Goal: Transaction & Acquisition: Obtain resource

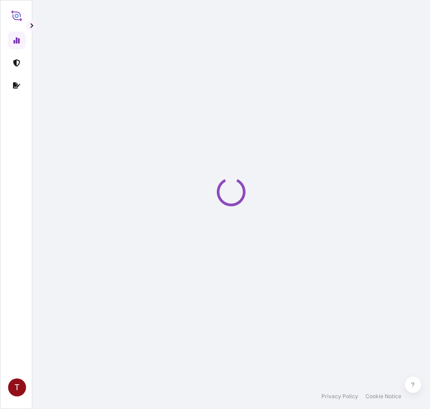
select select "2025"
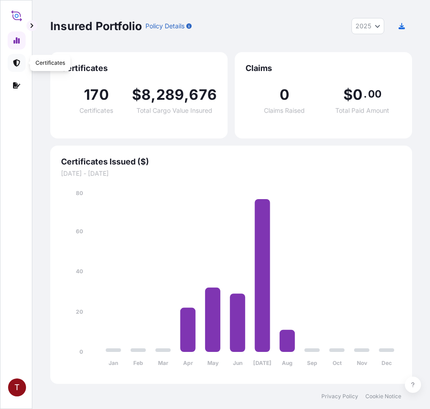
click at [14, 62] on icon at bounding box center [16, 62] width 7 height 7
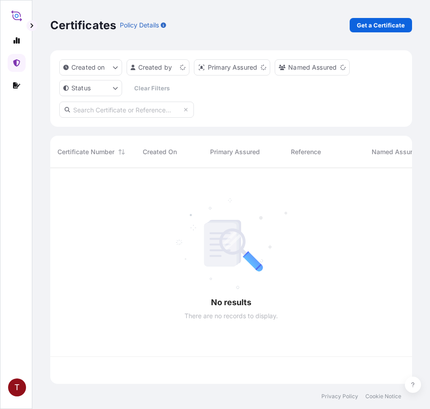
scroll to position [214, 355]
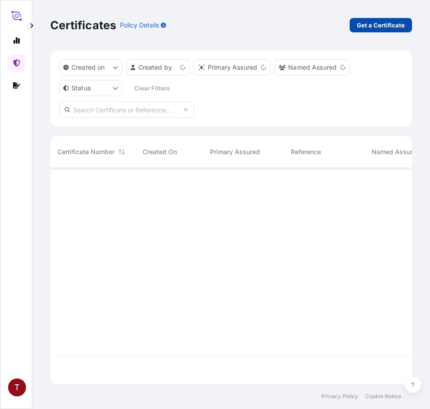
click at [380, 23] on p "Get a Certificate" at bounding box center [381, 25] width 48 height 9
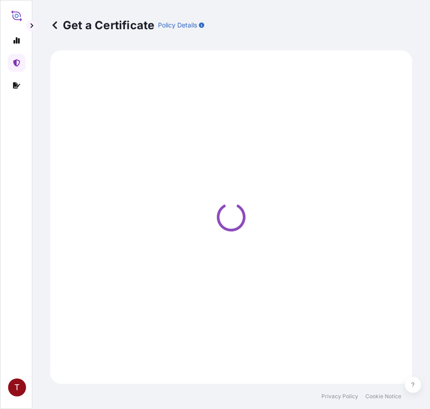
select select "Ocean Vessel"
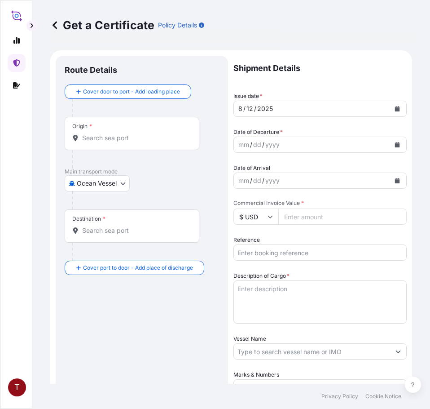
click at [102, 140] on input "Origin *" at bounding box center [135, 137] width 106 height 9
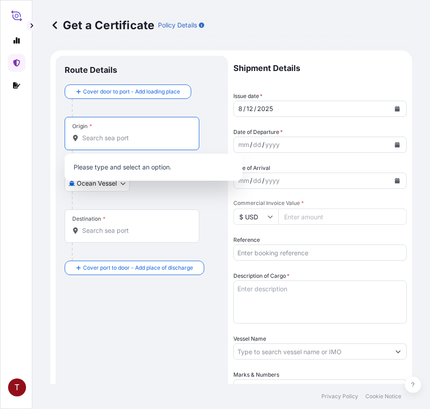
paste input "[GEOGRAPHIC_DATA], [GEOGRAPHIC_DATA]"
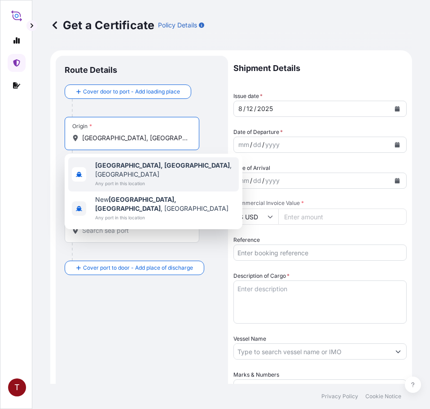
click at [123, 179] on span "Any port in this location" at bounding box center [165, 183] width 140 height 9
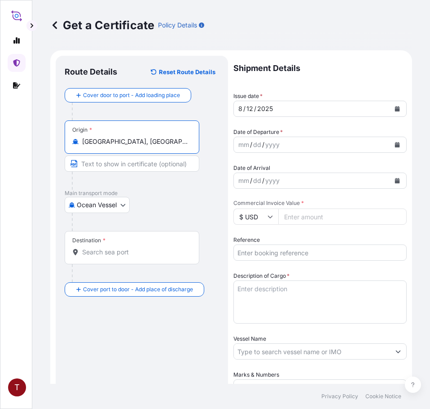
type input "[GEOGRAPHIC_DATA], [GEOGRAPHIC_DATA], [GEOGRAPHIC_DATA]"
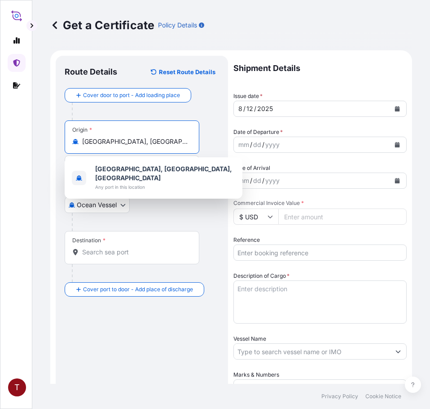
click at [132, 254] on input "Destination *" at bounding box center [135, 251] width 106 height 9
paste input "[GEOGRAPHIC_DATA]"
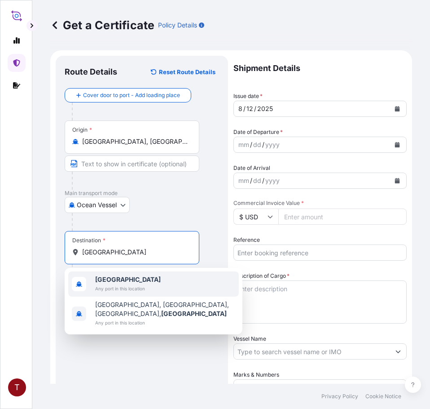
click at [123, 284] on span "Any port in this location" at bounding box center [128, 288] width 66 height 9
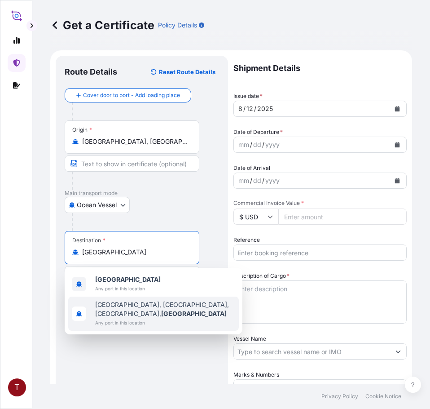
type input "[GEOGRAPHIC_DATA], [GEOGRAPHIC_DATA], [GEOGRAPHIC_DATA], [GEOGRAPHIC_DATA]"
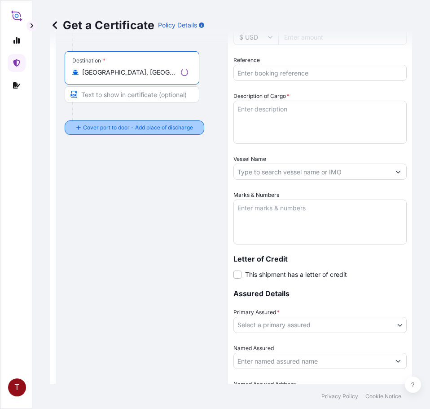
scroll to position [225, 0]
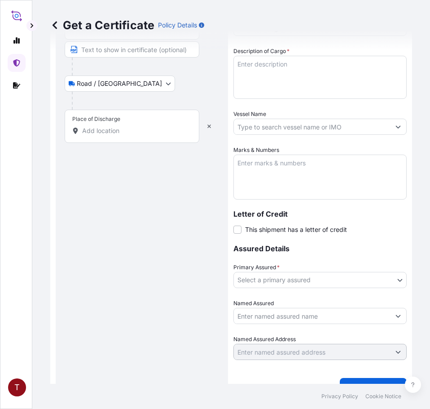
click at [124, 132] on input "Place of Discharge" at bounding box center [135, 130] width 106 height 9
paste input "LAEM CHABANG, [GEOGRAPHIC_DATA]"
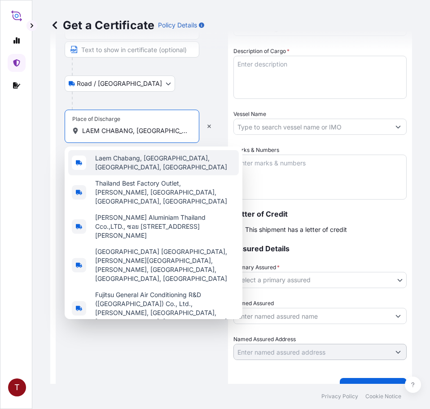
click at [135, 157] on span "Laem Chabang, [GEOGRAPHIC_DATA], [GEOGRAPHIC_DATA], [GEOGRAPHIC_DATA]" at bounding box center [165, 163] width 140 height 18
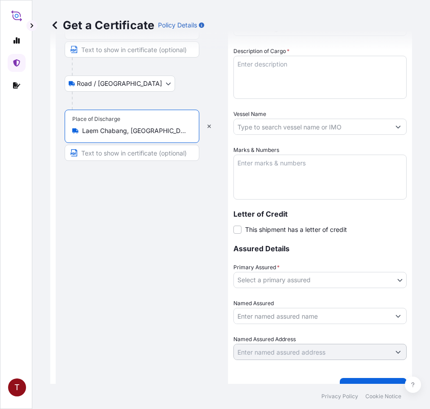
type input "Laem Chabang, [GEOGRAPHIC_DATA], [GEOGRAPHIC_DATA], [GEOGRAPHIC_DATA]"
click at [111, 155] on input "Text to appear on certificate" at bounding box center [132, 153] width 135 height 16
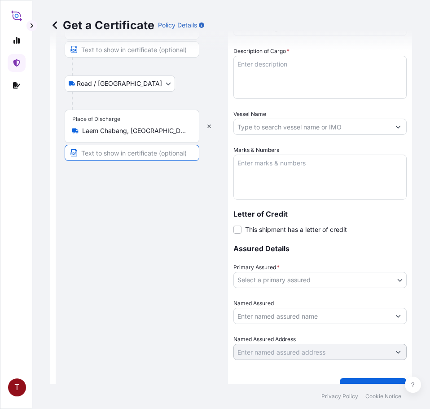
paste input "LAEM CHABANG, [GEOGRAPHIC_DATA]"
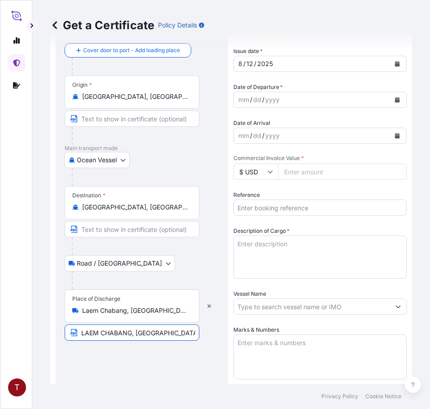
type input "LAEM CHABANG, [GEOGRAPHIC_DATA]"
click at [95, 207] on input "[GEOGRAPHIC_DATA], [GEOGRAPHIC_DATA], [GEOGRAPHIC_DATA], [GEOGRAPHIC_DATA]" at bounding box center [135, 207] width 106 height 9
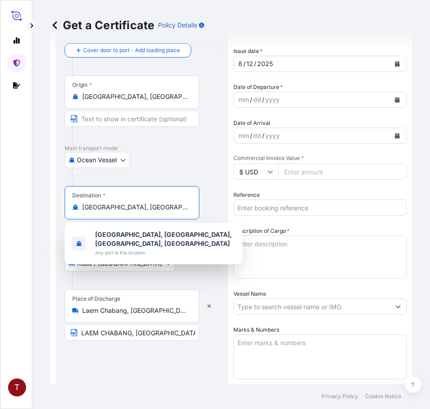
scroll to position [0, 69]
drag, startPoint x: 83, startPoint y: 206, endPoint x: 278, endPoint y: 208, distance: 194.9
click at [278, 208] on form "Route Details Reset Route Details Cover door to port - Add loading place Place …" at bounding box center [231, 292] width 362 height 575
paste input "[GEOGRAPHIC_DATA]"
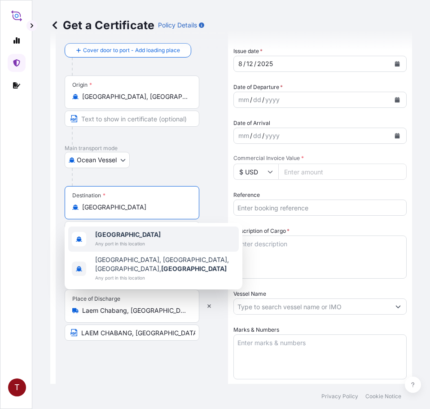
click at [126, 236] on span "[GEOGRAPHIC_DATA]" at bounding box center [128, 234] width 66 height 9
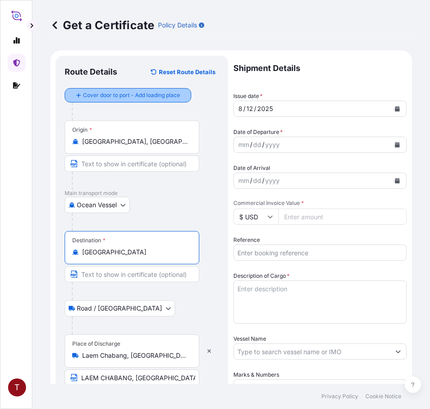
type input "[GEOGRAPHIC_DATA]"
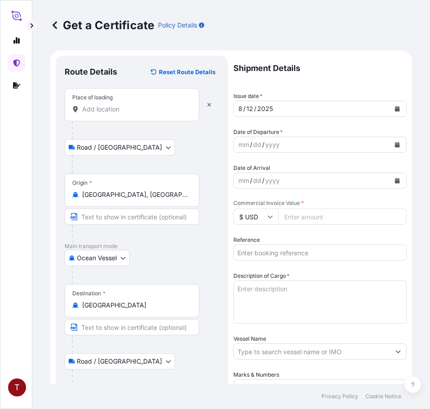
click at [113, 110] on input "Place of loading" at bounding box center [135, 109] width 106 height 9
paste input "[US_STATE], [GEOGRAPHIC_DATA]"
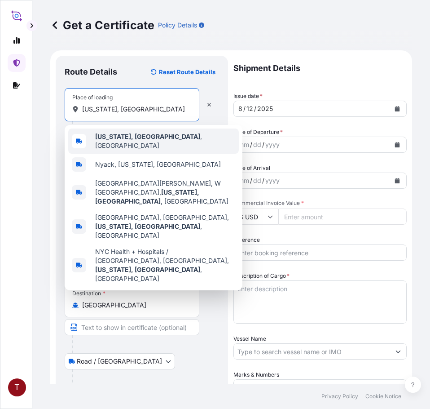
click at [126, 140] on b "[US_STATE], [GEOGRAPHIC_DATA]" at bounding box center [147, 136] width 105 height 8
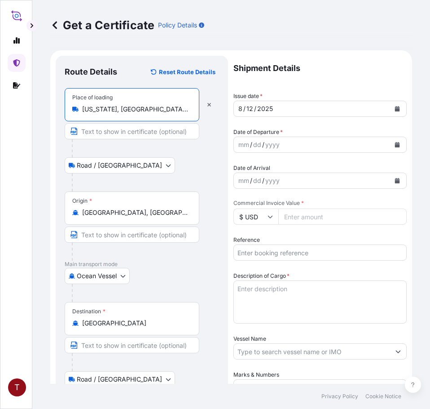
type input "[US_STATE], [GEOGRAPHIC_DATA], [GEOGRAPHIC_DATA]"
click at [390, 141] on button "Calendar" at bounding box center [397, 144] width 14 height 14
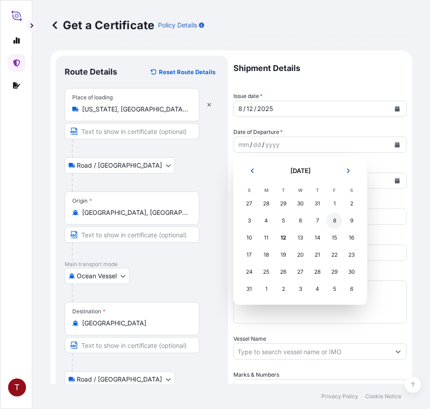
click at [352, 222] on div "9" at bounding box center [352, 220] width 16 height 16
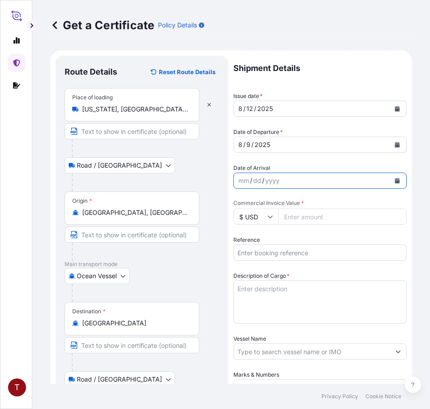
click at [395, 180] on icon "Calendar" at bounding box center [397, 180] width 5 height 5
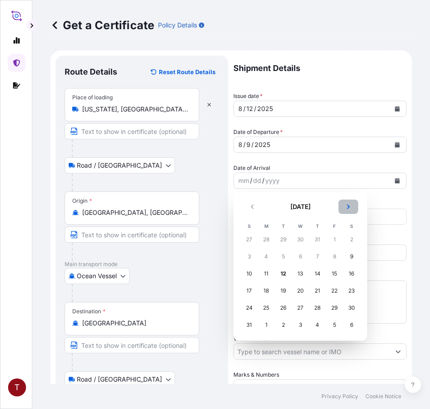
click at [348, 207] on icon "Next" at bounding box center [348, 206] width 5 height 5
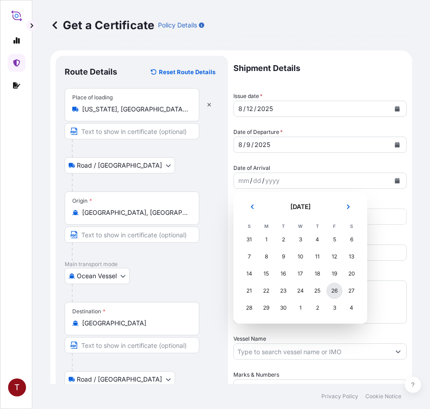
click at [337, 290] on div "26" at bounding box center [334, 290] width 16 height 16
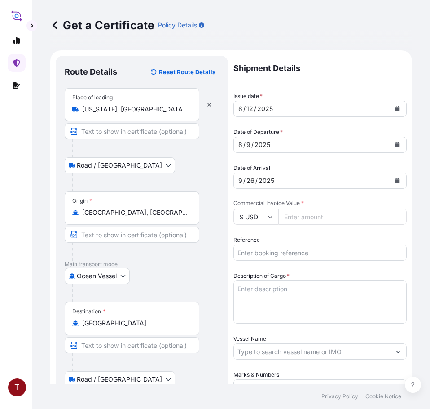
click at [312, 218] on input "Commercial Invoice Value *" at bounding box center [342, 216] width 128 height 16
paste input "48386.83"
type input "48386.83"
click at [275, 251] on input "Reference" at bounding box center [320, 252] width 173 height 16
click at [271, 252] on input "Reference" at bounding box center [320, 252] width 173 height 16
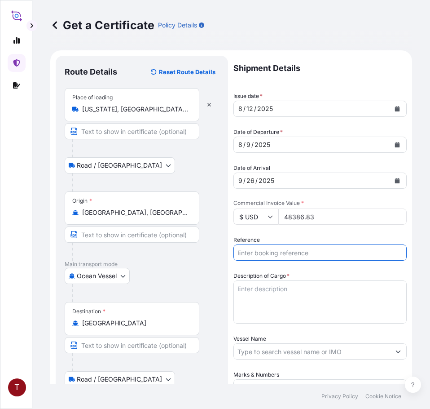
paste input "10420740469"
type input "10420740469"
click at [272, 295] on textarea "Description of Cargo *" at bounding box center [320, 301] width 173 height 43
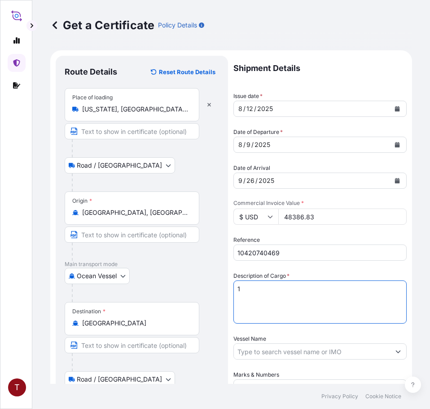
paste textarea "BULK UNPACKED LOADED INTO 1 20FT ISOTANK - DANGEROUS LIQUIDS CALFAX DB-45"
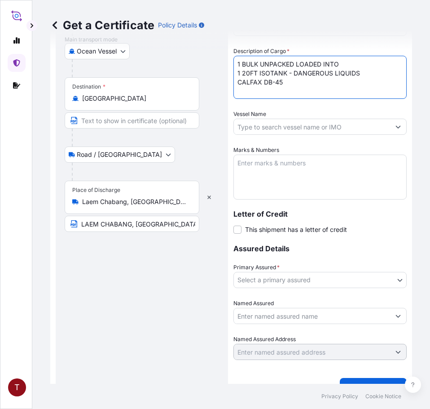
type textarea "1 BULK UNPACKED LOADED INTO 1 20FT ISOTANK - DANGEROUS LIQUIDS CALFAX DB-45"
click at [266, 124] on input "Vessel Name" at bounding box center [312, 127] width 156 height 16
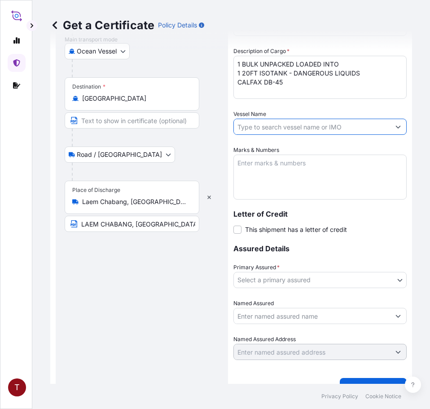
paste input "[PERSON_NAME] 531W"
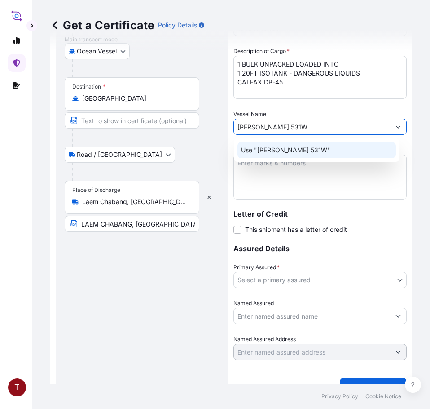
click at [294, 150] on p "Use "[PERSON_NAME] 531W"" at bounding box center [285, 150] width 89 height 9
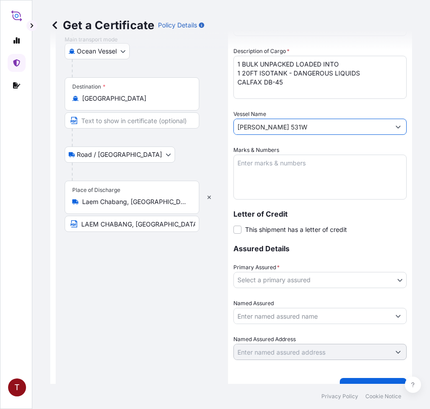
type input "[PERSON_NAME] 531W"
click at [299, 167] on textarea "Marks & Numbers" at bounding box center [320, 176] width 173 height 45
paste textarea "MEGACHEM ([GEOGRAPHIC_DATA]) PCL PO# 8113667-10 CALFAX DB-45 LOT# DATE OF MANUF…"
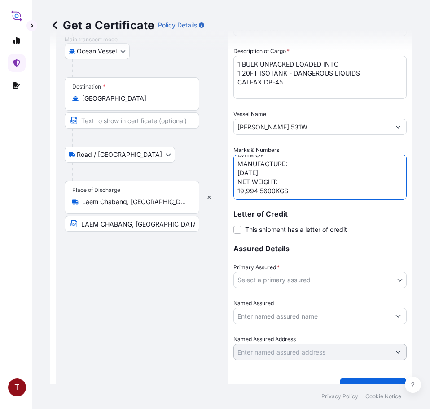
scroll to position [66, 0]
click at [260, 194] on textarea "MEGACHEM ([GEOGRAPHIC_DATA]) PCL PO# 8113667-10 CALFAX DB-45 LOT# DATE OF MANUF…" at bounding box center [320, 176] width 173 height 45
paste textarea "10420740469 107886 231745 8113667-10"
drag, startPoint x: 260, startPoint y: 165, endPoint x: 232, endPoint y: 165, distance: 28.3
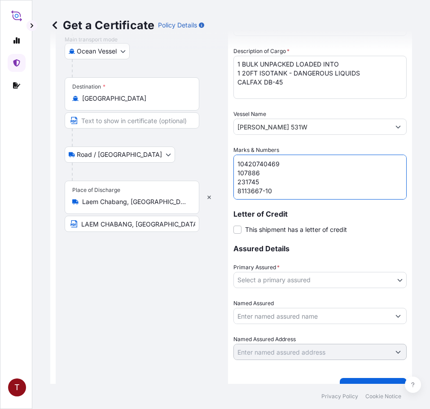
click at [232, 165] on form "Route Details Reset Route Details Place of loading [US_STATE][GEOGRAPHIC_DATA],…" at bounding box center [231, 113] width 362 height 575
type textarea "MEGACHEM ([GEOGRAPHIC_DATA]) PCL PO# 8113667-10 CALFAX DB-45 LOT# DATE OF MANUF…"
drag, startPoint x: 169, startPoint y: 288, endPoint x: 175, endPoint y: 288, distance: 5.4
click at [172, 288] on div "Route Details Reset Route Details Place of loading [US_STATE], [GEOGRAPHIC_DATA…" at bounding box center [142, 113] width 154 height 547
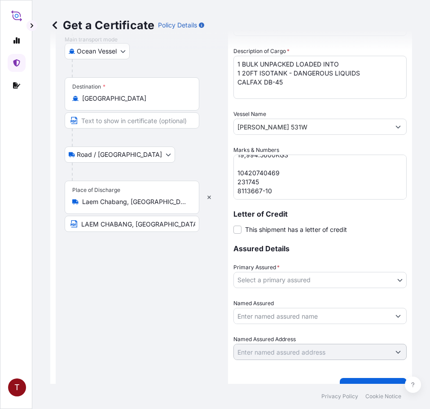
click at [303, 280] on body "T Get a Certificate Policy Details Route Details Reset Route Details Place of l…" at bounding box center [215, 204] width 430 height 409
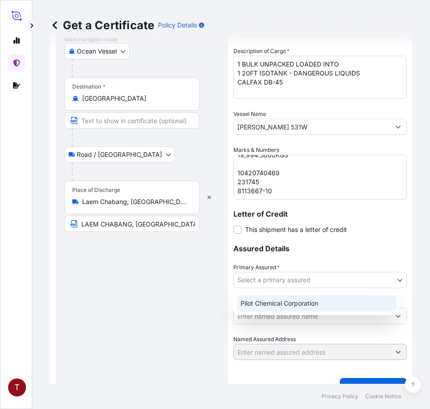
click at [309, 306] on div "Pilot Chemical Corporation" at bounding box center [316, 303] width 159 height 16
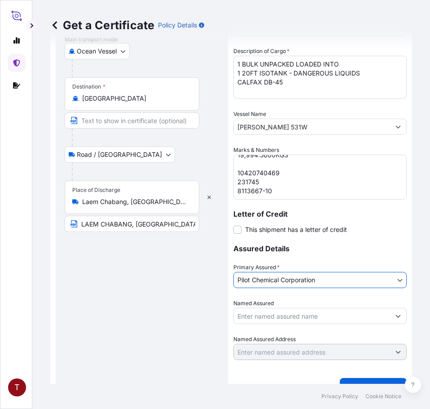
scroll to position [242, 0]
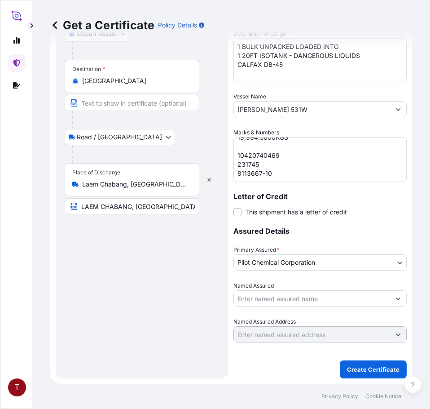
click at [277, 298] on input "Named Assured" at bounding box center [312, 298] width 156 height 16
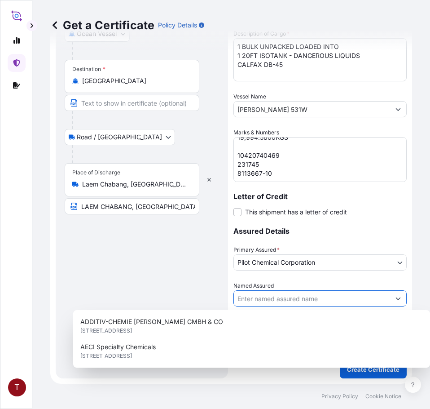
paste input "MEGACHEM ([GEOGRAPHIC_DATA]) PCL 25 SOI [STREET_ADDRESS][PERSON_NAME]"
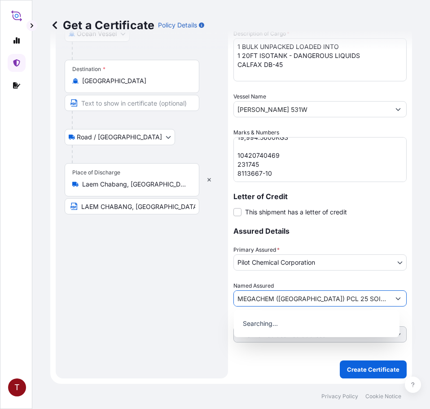
scroll to position [0, 354]
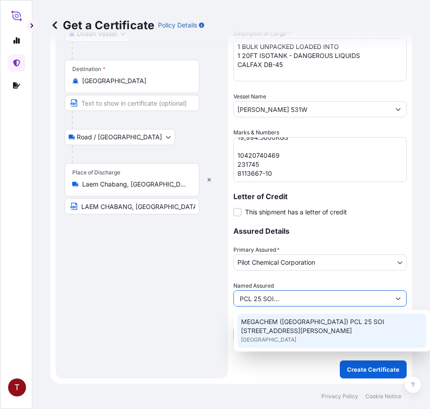
click at [295, 322] on span "MEGACHEM ([GEOGRAPHIC_DATA]) PCL 25 SOI [STREET_ADDRESS][PERSON_NAME]" at bounding box center [332, 326] width 182 height 18
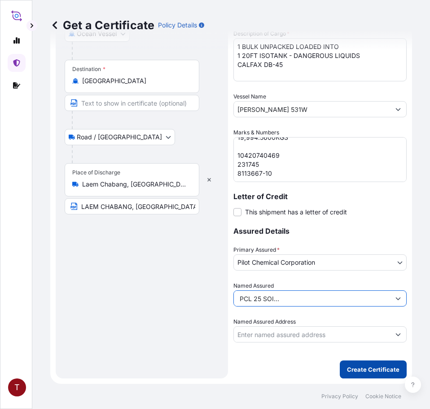
type input "MEGACHEM ([GEOGRAPHIC_DATA]) PCL 25 SOI [STREET_ADDRESS][PERSON_NAME]"
click at [352, 368] on p "Create Certificate" at bounding box center [373, 369] width 53 height 9
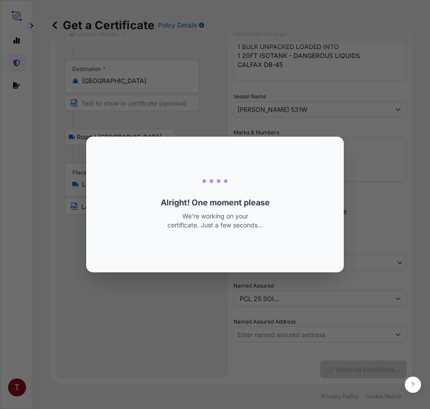
scroll to position [0, 0]
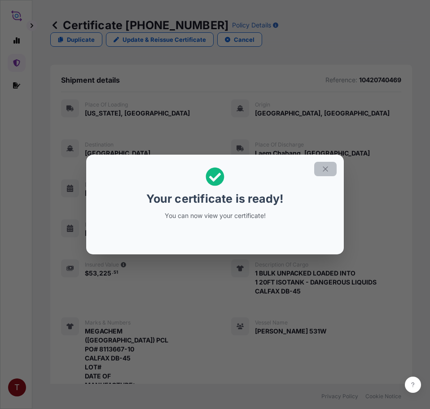
click at [322, 167] on icon "button" at bounding box center [326, 169] width 8 height 8
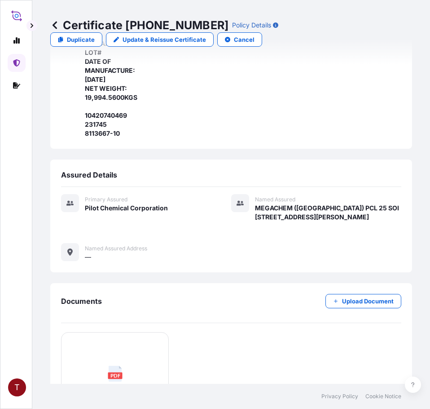
scroll to position [464, 0]
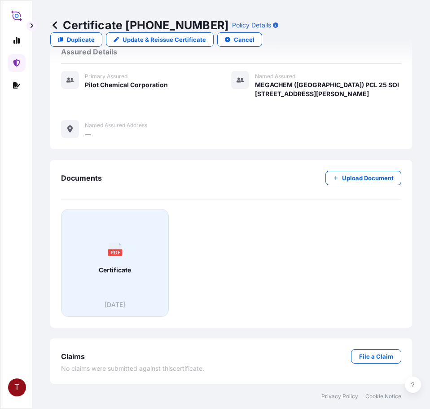
click at [121, 267] on span "Certificate" at bounding box center [115, 269] width 32 height 9
